Goal: Transaction & Acquisition: Purchase product/service

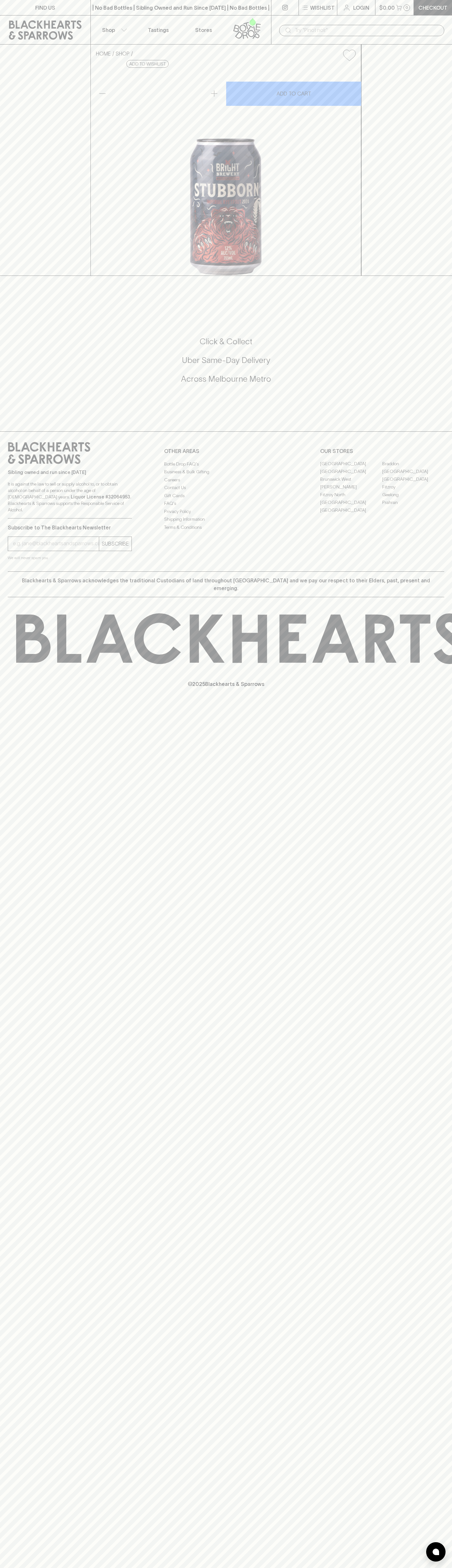
click at [378, 13] on button "$0.00 0" at bounding box center [394, 7] width 38 height 15
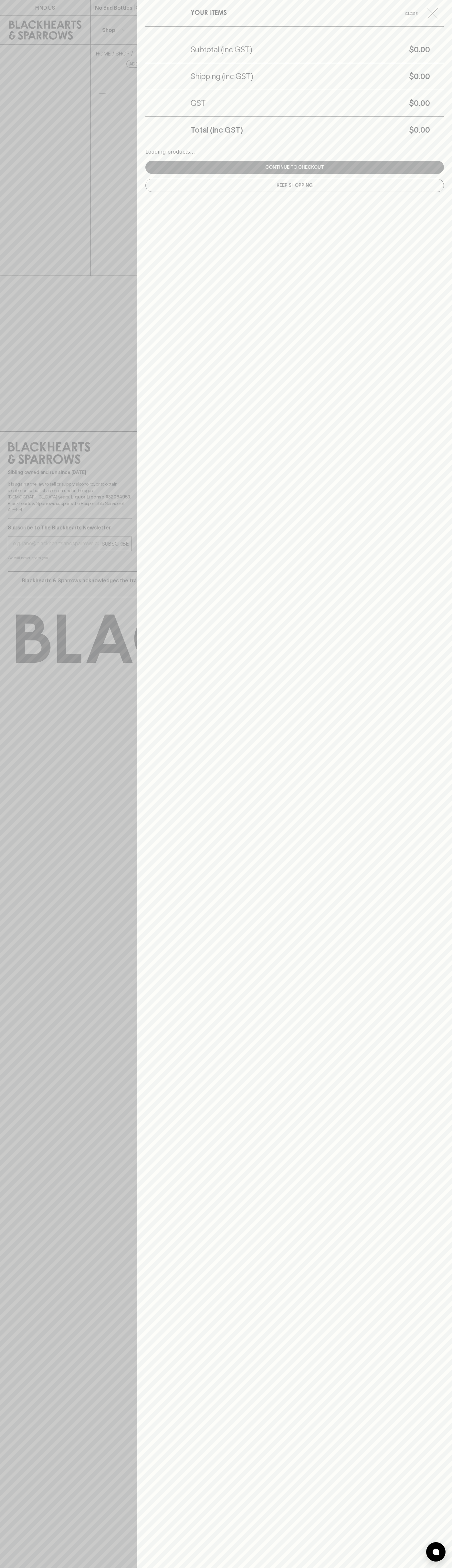
click at [436, 836] on div "YOUR ITEMS Close Subtotal (inc GST) $0.00 Shipping (inc GST) $0.00 GST $0.00 To…" at bounding box center [294, 784] width 314 height 1568
click at [347, 1567] on html "FIND US | No Bad Bottles | Sibling Owned and Run Since [DATE] | No Bad Bottles …" at bounding box center [226, 784] width 452 height 1568
click at [27, 13] on div at bounding box center [226, 784] width 452 height 1568
